Goal: Check status: Check status

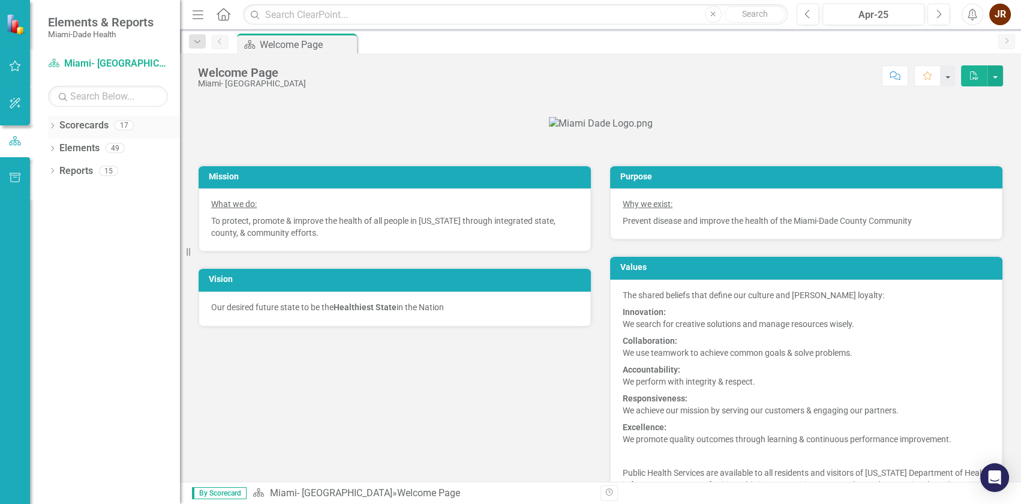
click at [54, 125] on icon "Dropdown" at bounding box center [52, 127] width 8 height 7
click at [62, 149] on icon "Dropdown" at bounding box center [58, 147] width 9 height 7
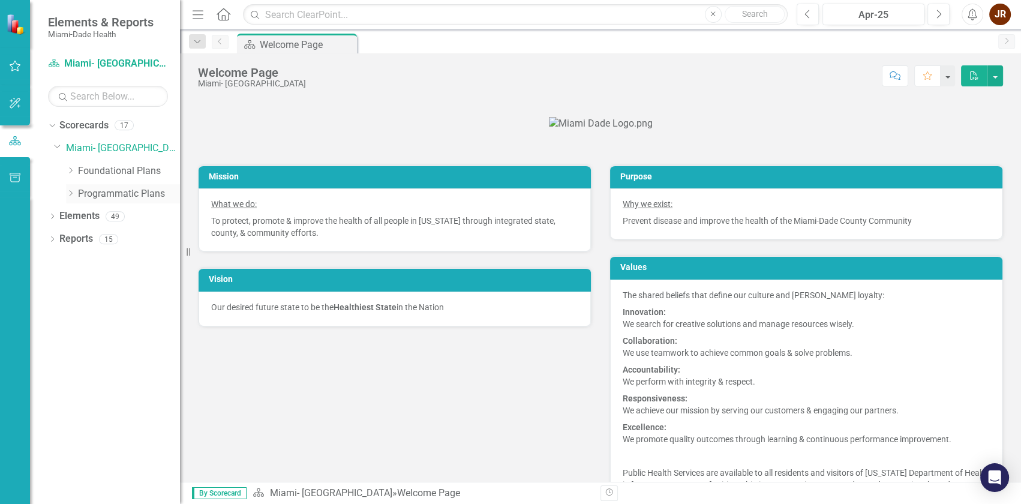
click at [71, 194] on icon "Dropdown" at bounding box center [70, 193] width 9 height 7
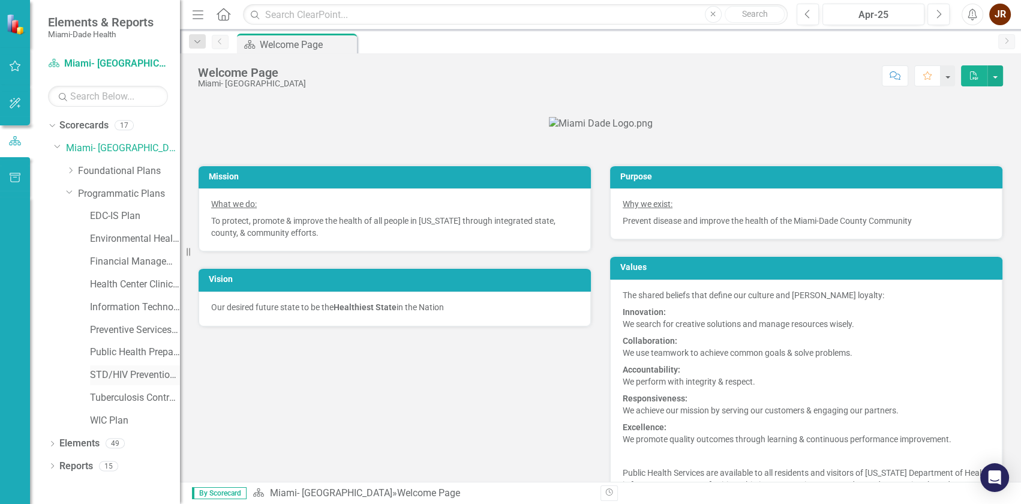
click at [111, 374] on link "STD/HIV Prevention and Control Plan" at bounding box center [135, 375] width 90 height 14
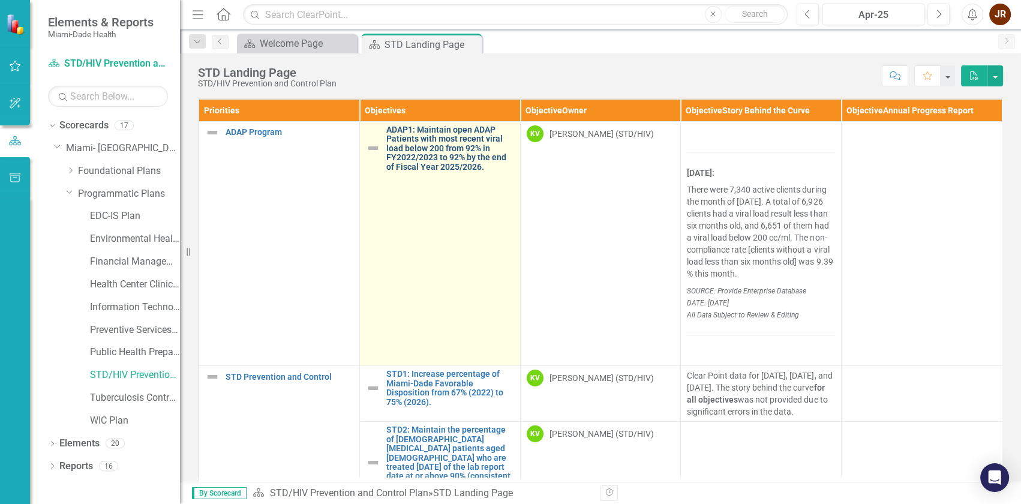
click at [480, 166] on link "ADAP1: Maintain open ADAP Patients with most recent viral load below 200 from 9…" at bounding box center [450, 148] width 128 height 46
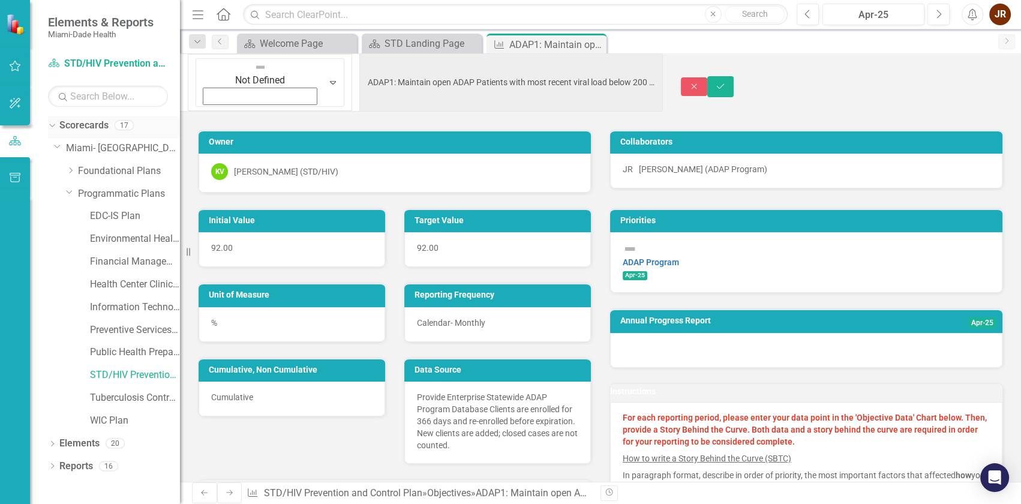
click at [56, 128] on div "Dropdown" at bounding box center [52, 127] width 8 height 6
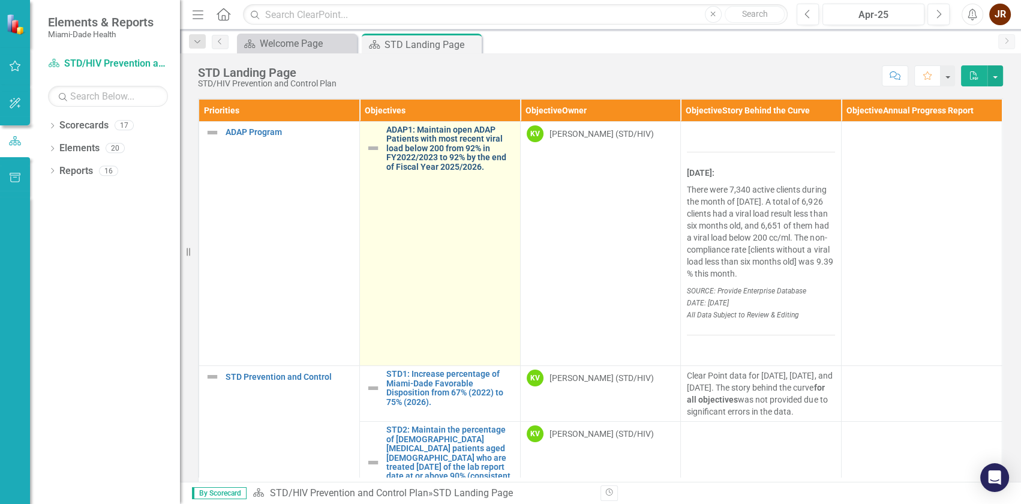
click at [429, 166] on link "ADAP1: Maintain open ADAP Patients with most recent viral load below 200 from 9…" at bounding box center [450, 148] width 128 height 46
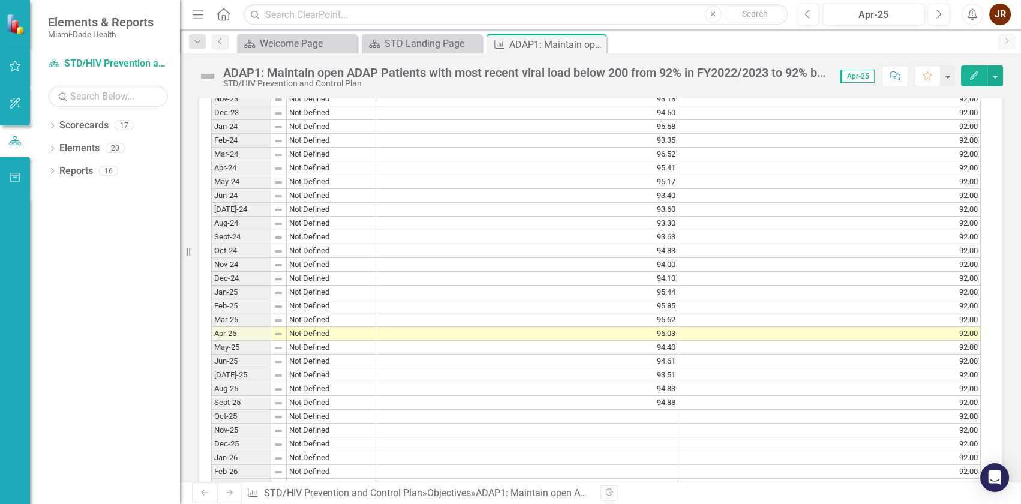
scroll to position [1036, 0]
